Goal: Navigation & Orientation: Find specific page/section

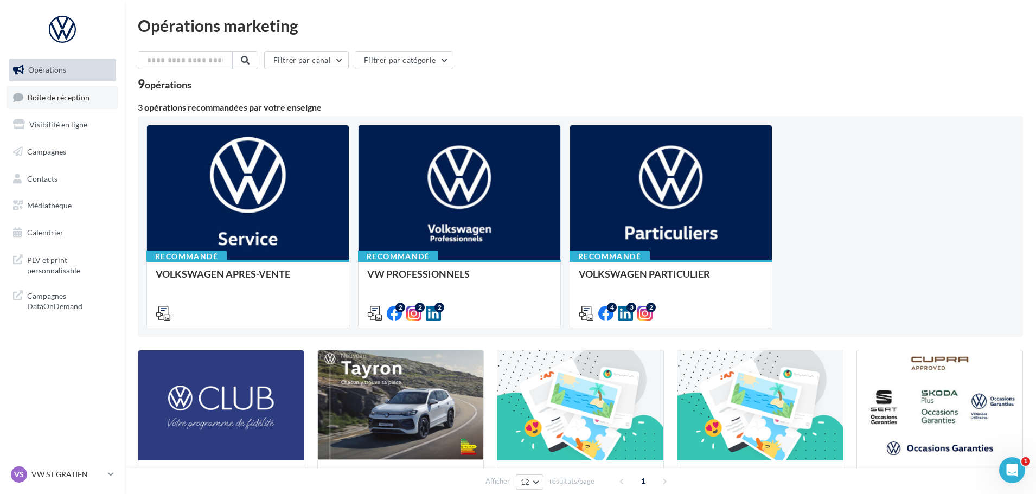
click at [75, 93] on span "Boîte de réception" at bounding box center [59, 96] width 62 height 9
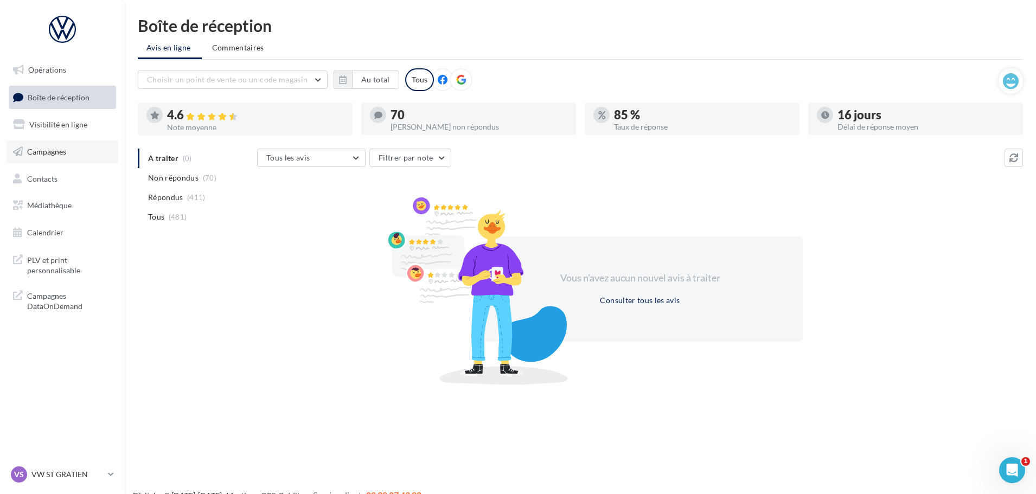
click at [58, 152] on span "Campagnes" at bounding box center [46, 151] width 39 height 9
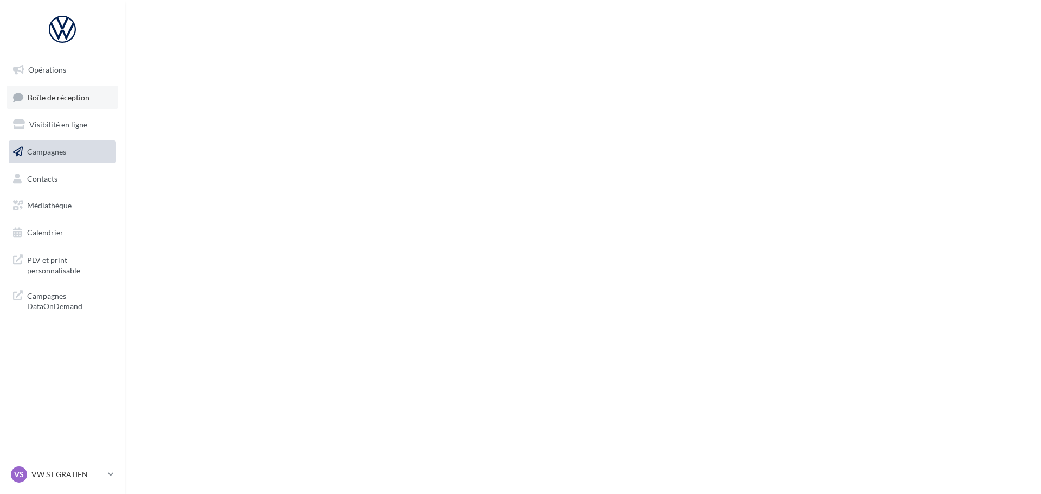
click at [68, 96] on span "Boîte de réception" at bounding box center [59, 96] width 62 height 9
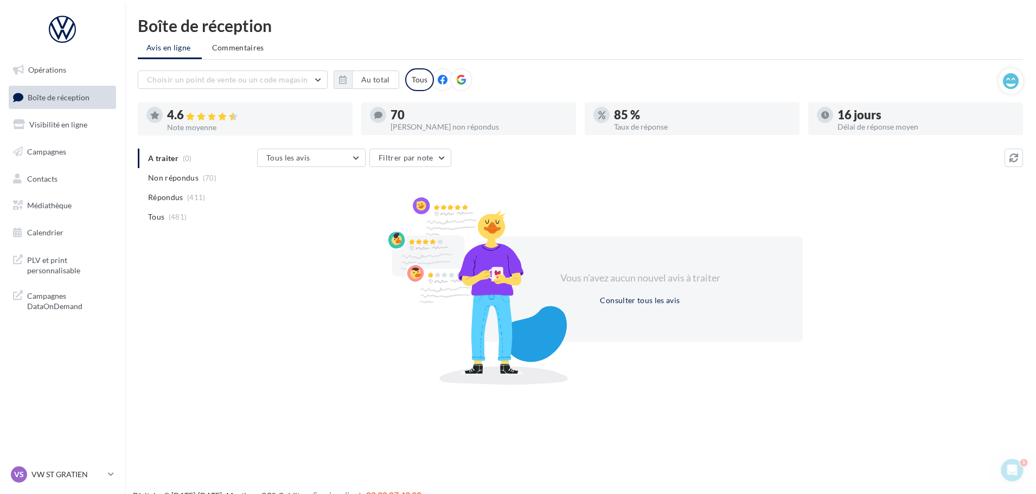
click at [52, 99] on span "Boîte de réception" at bounding box center [59, 96] width 62 height 9
click at [74, 90] on link "Boîte de réception" at bounding box center [63, 97] width 112 height 23
click at [58, 475] on p "VW ST GRATIEN" at bounding box center [67, 474] width 72 height 11
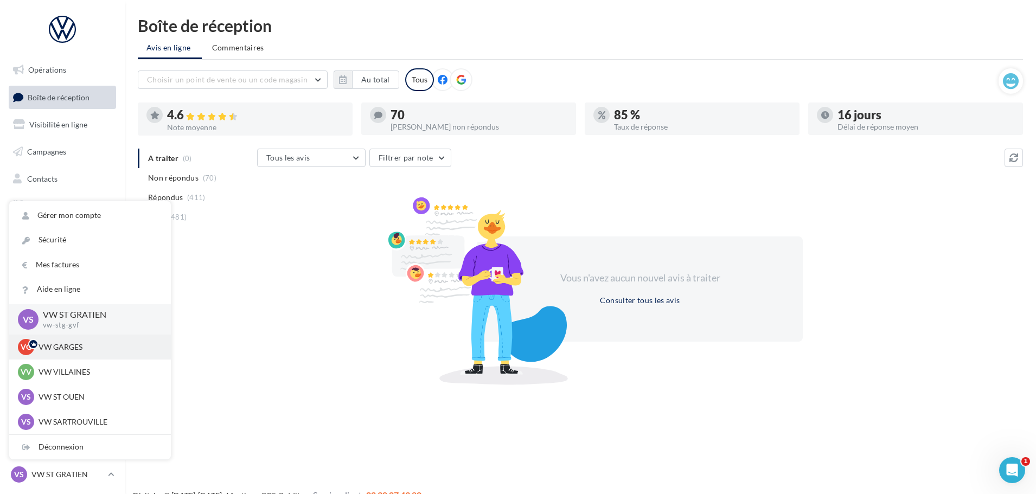
click at [62, 348] on p "VW GARGES" at bounding box center [98, 347] width 119 height 11
